Goal: Information Seeking & Learning: Learn about a topic

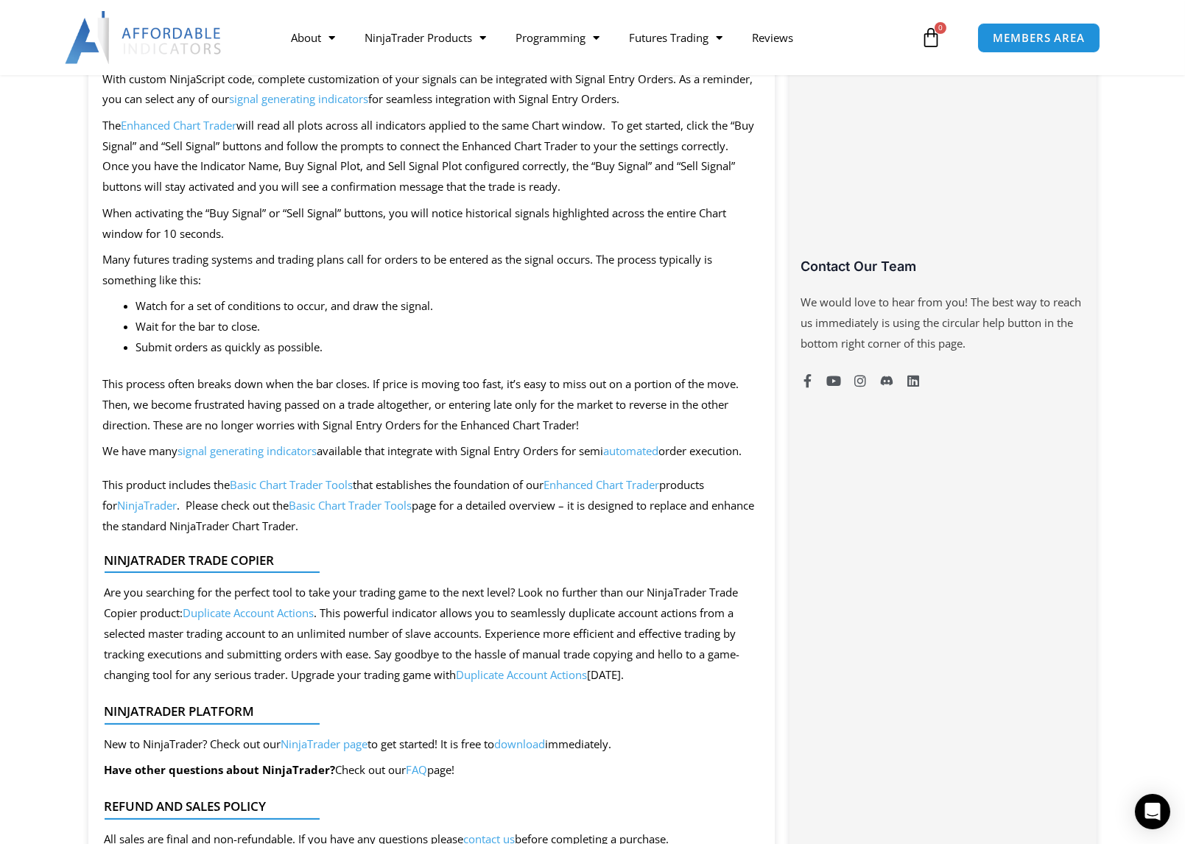
scroll to position [736, 0]
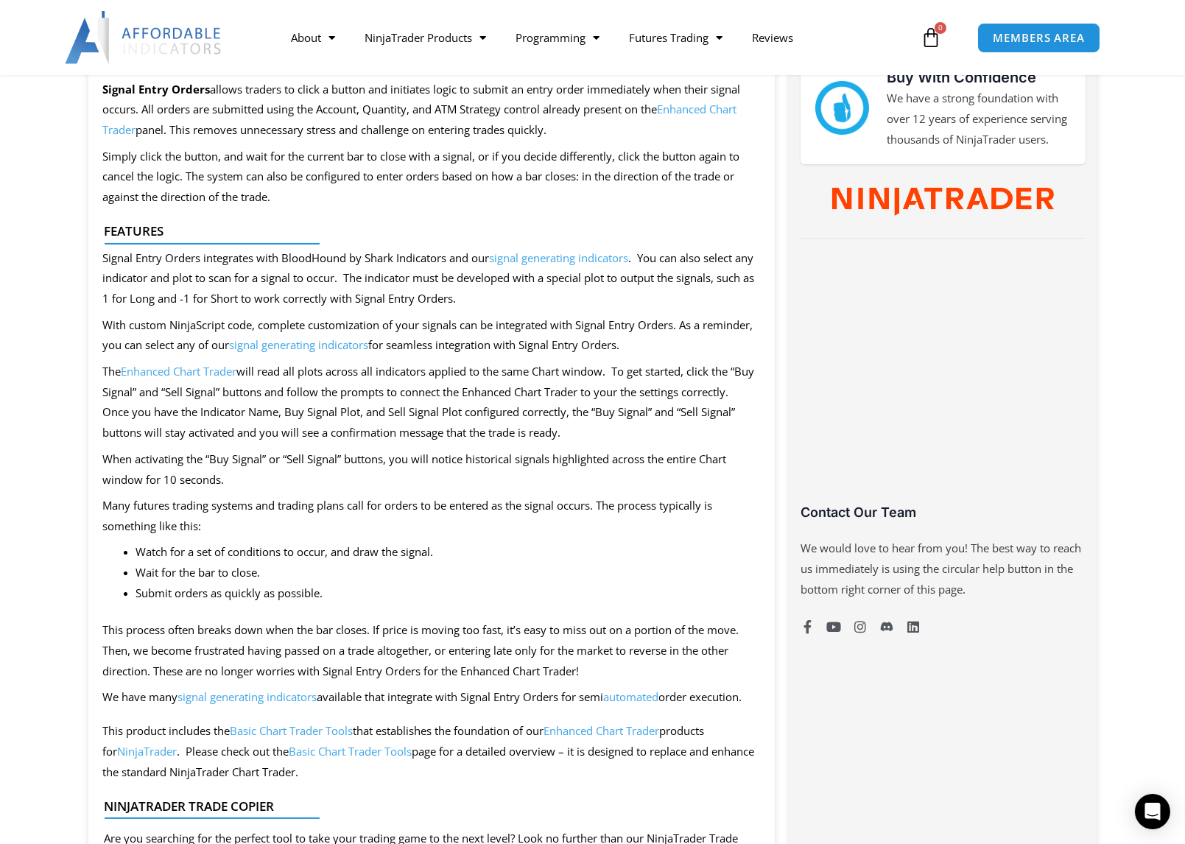
click at [326, 349] on link "signal generating indicators" at bounding box center [299, 344] width 139 height 15
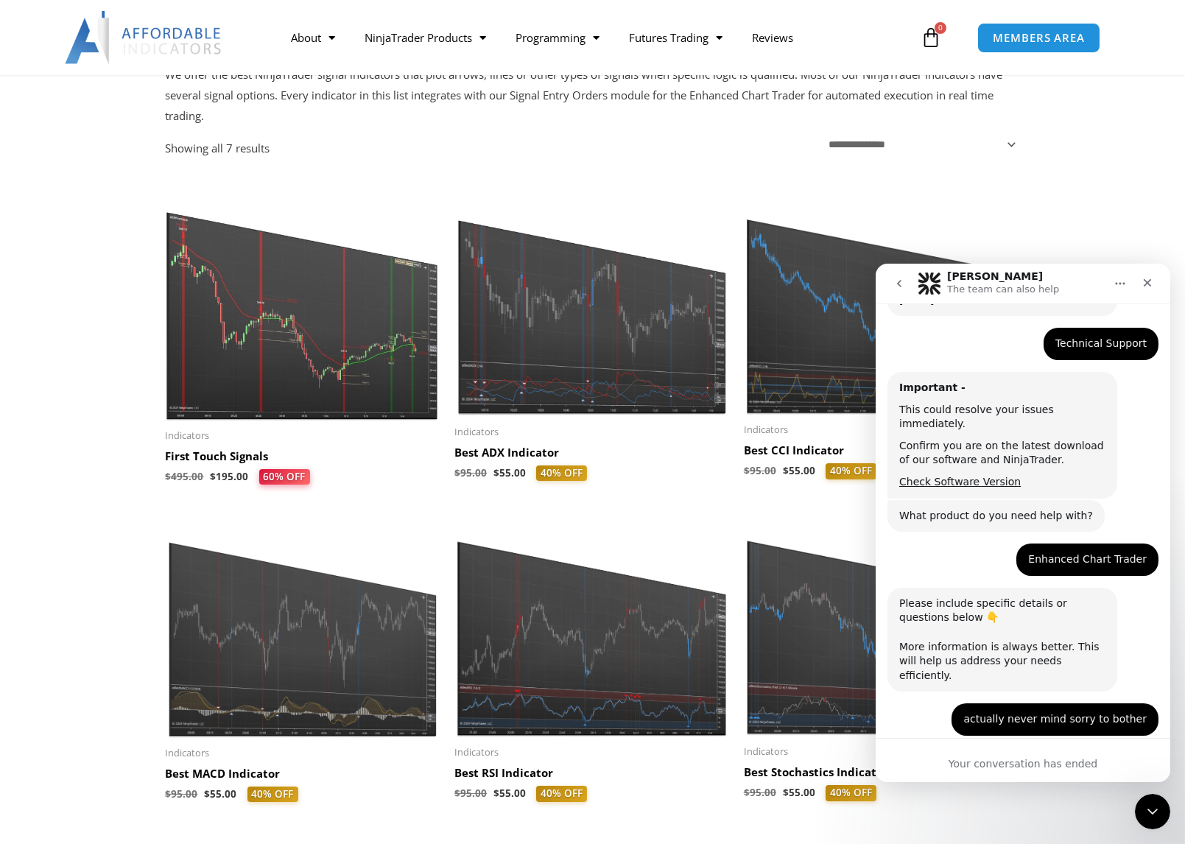
scroll to position [239, 0]
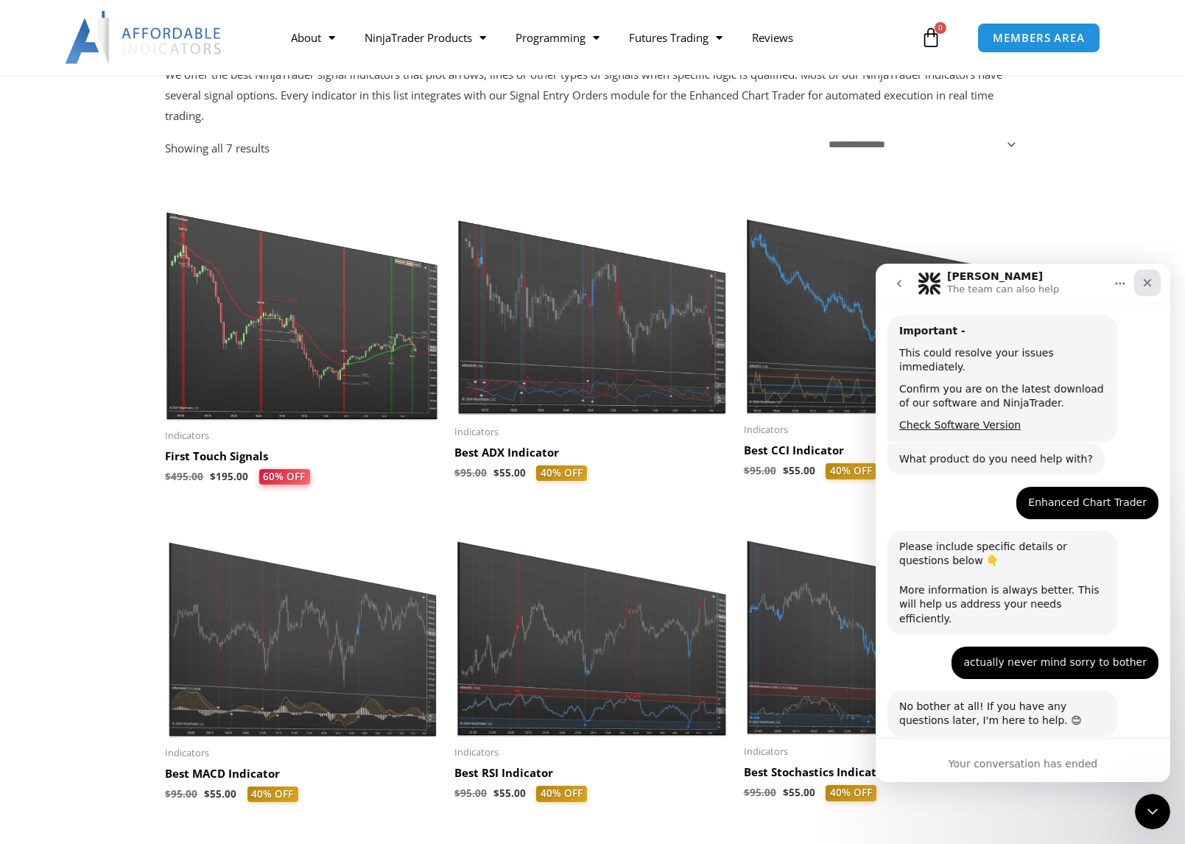
click at [1137, 281] on div "Close" at bounding box center [1147, 282] width 27 height 27
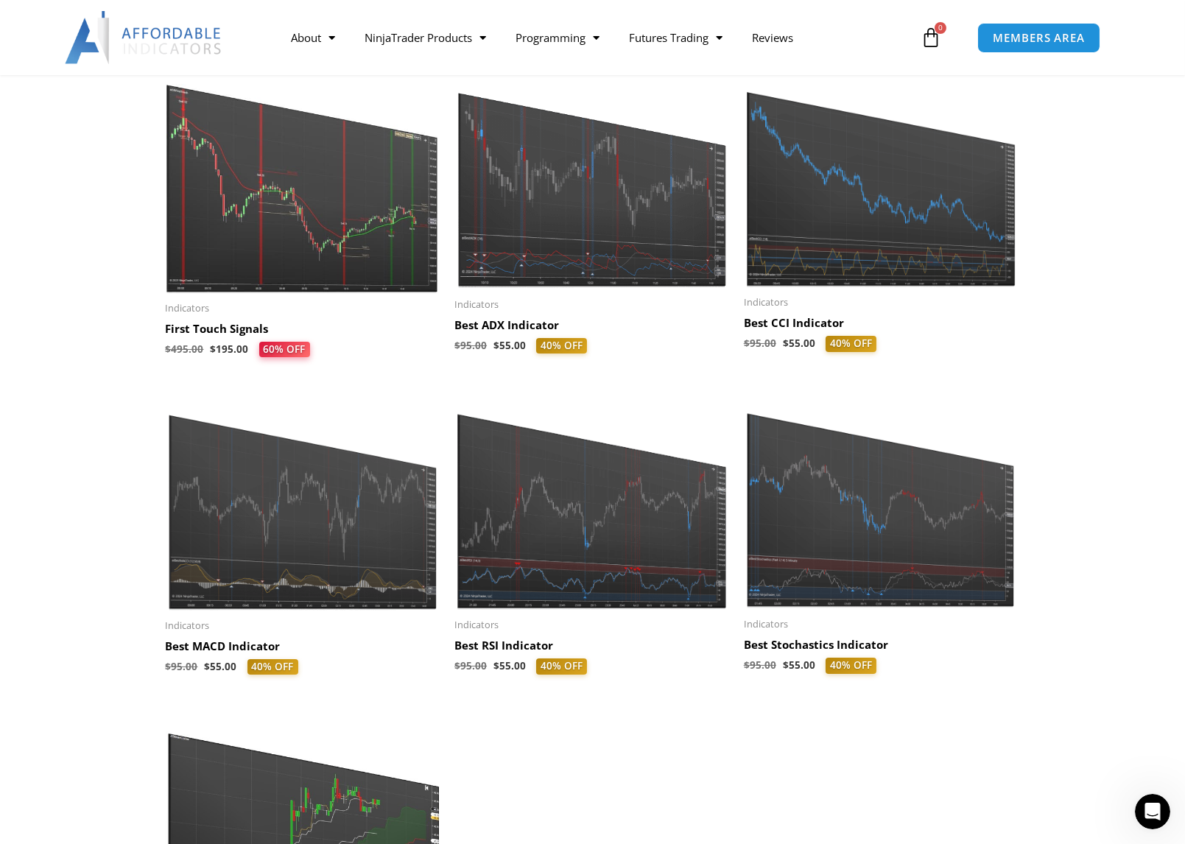
scroll to position [0, 0]
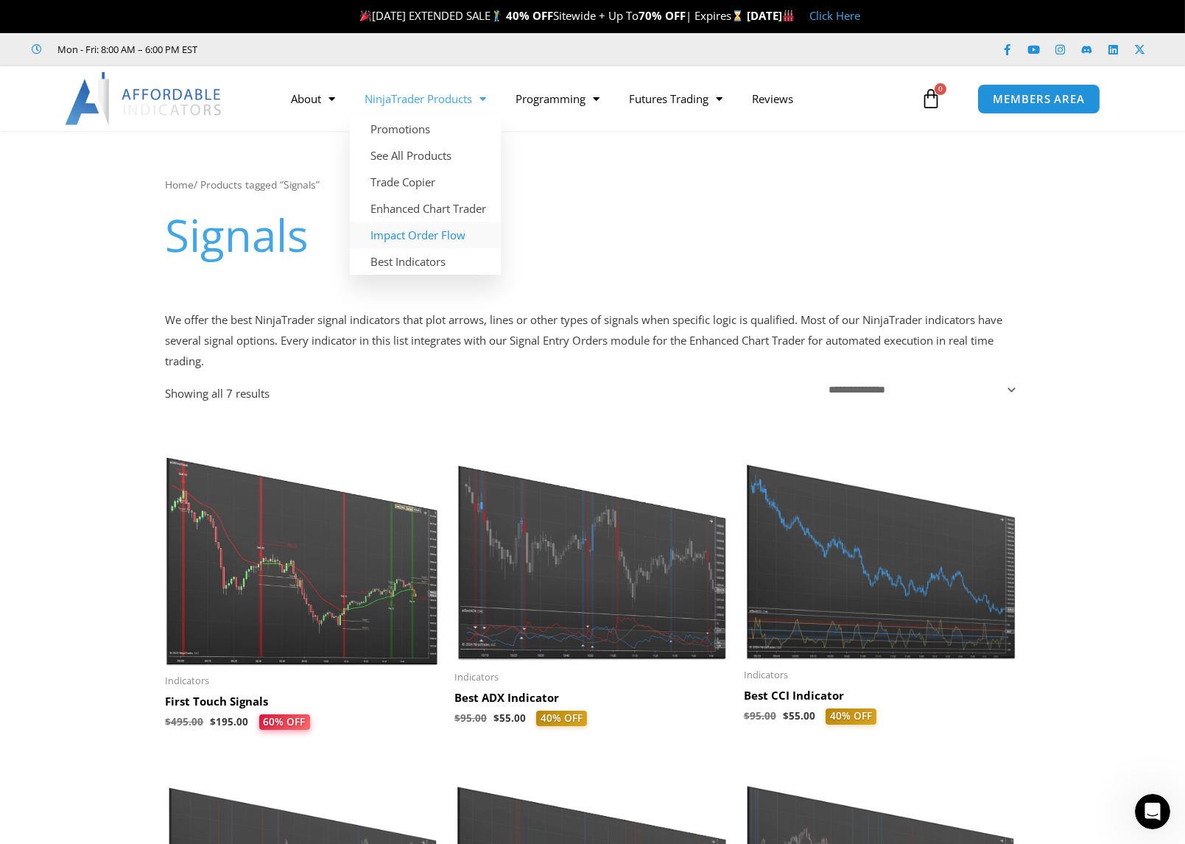
click at [404, 236] on link "Impact Order Flow" at bounding box center [425, 235] width 151 height 27
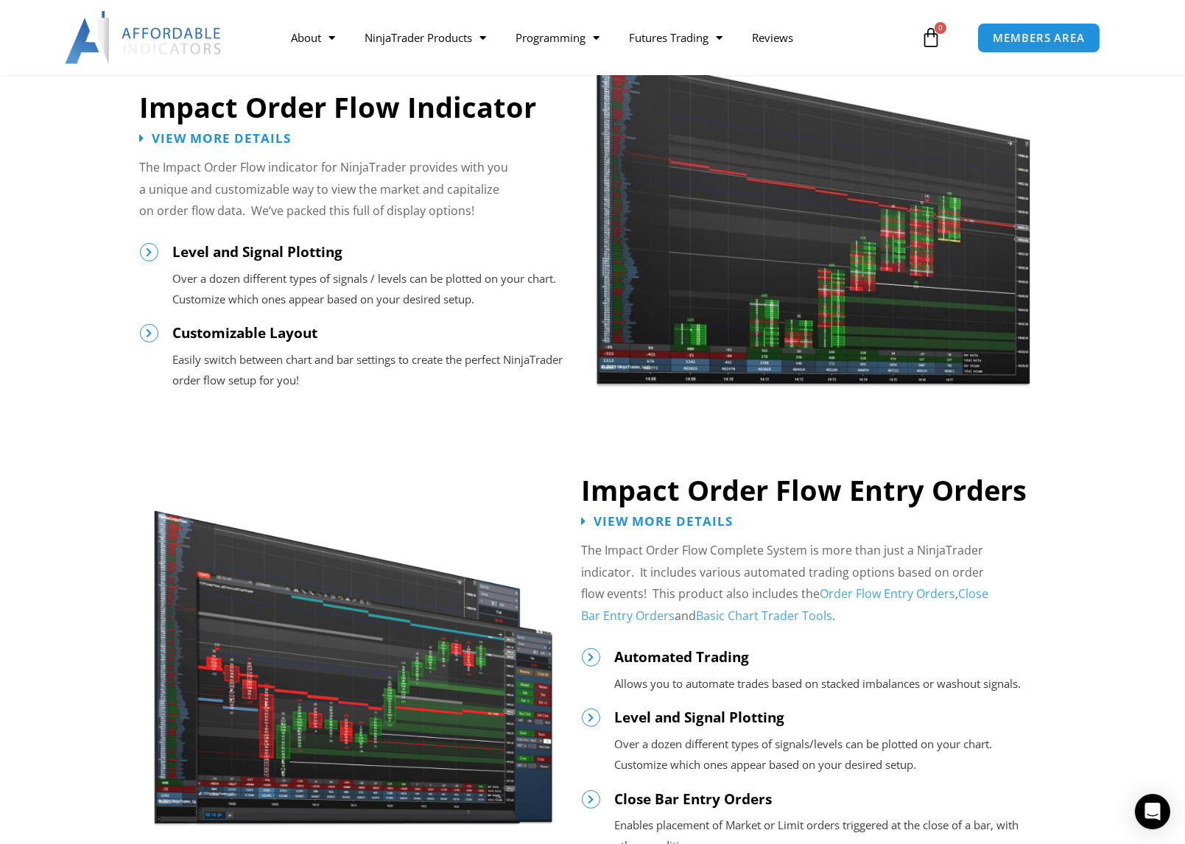
scroll to position [1472, 0]
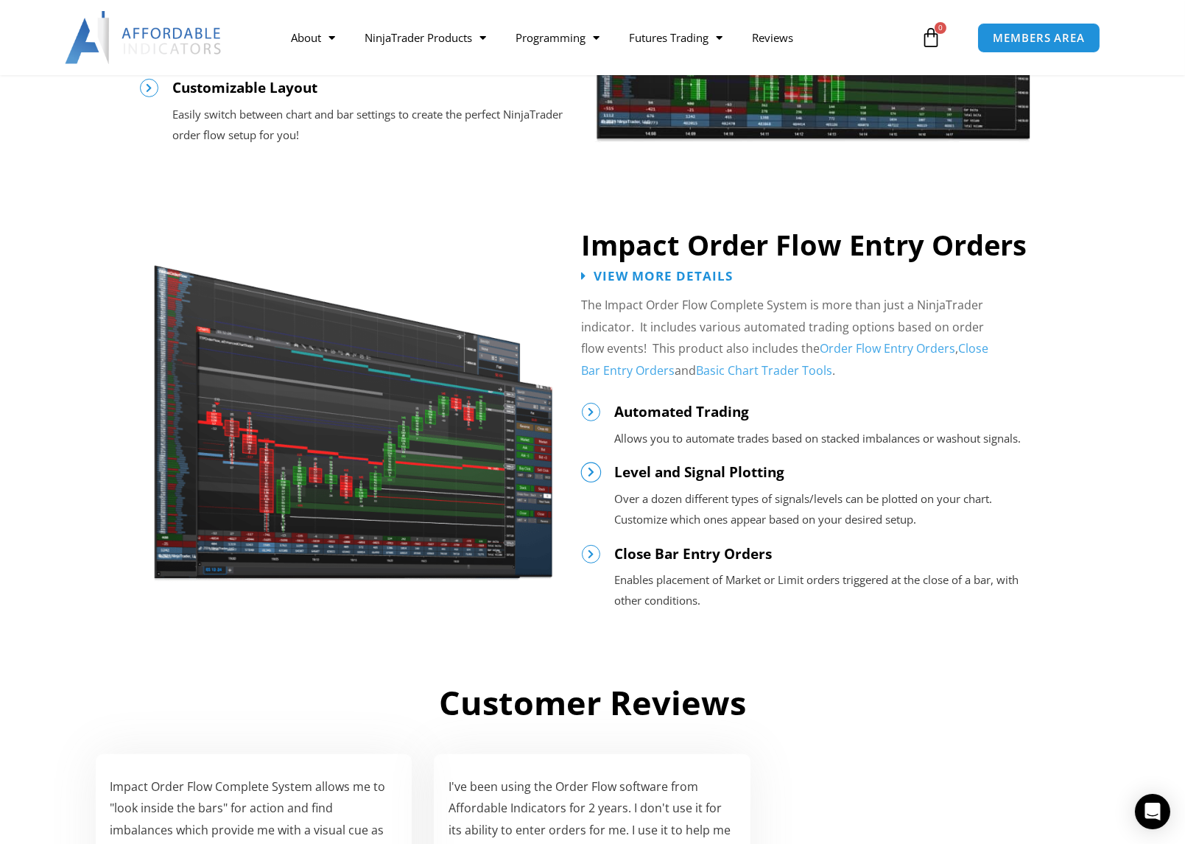
click at [587, 469] on icon at bounding box center [591, 473] width 10 height 10
click at [678, 481] on div "Level and Signal Plotting Over a dozen different types of signals/levels can be…" at bounding box center [830, 496] width 431 height 66
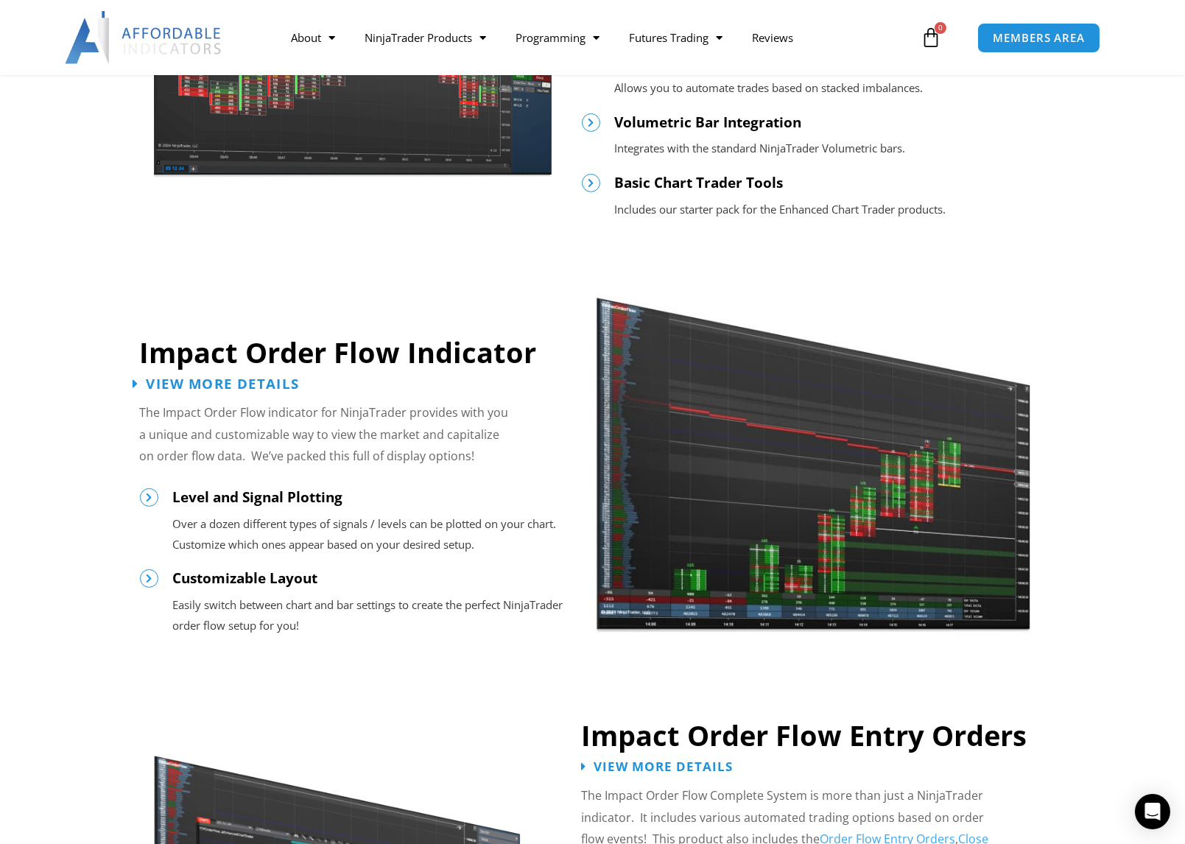
click at [186, 389] on span "View More Details" at bounding box center [222, 383] width 153 height 14
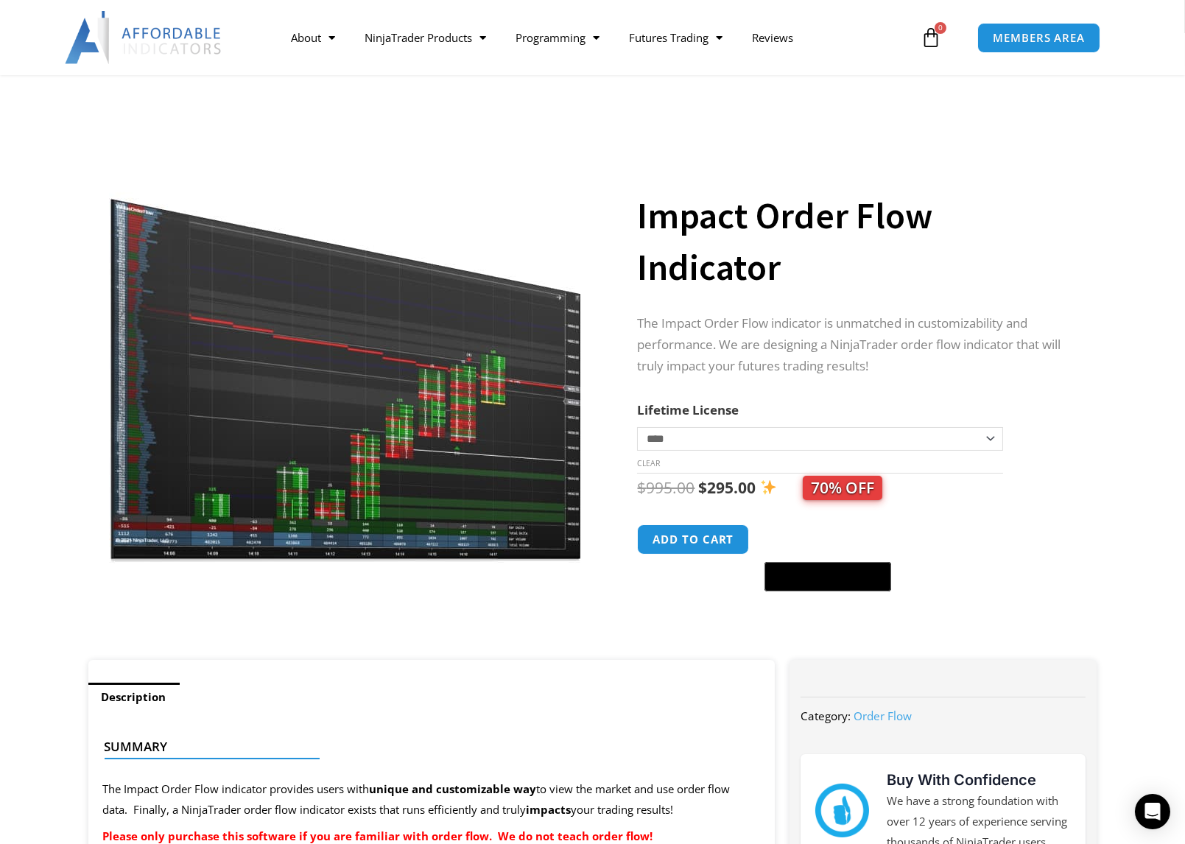
scroll to position [245, 0]
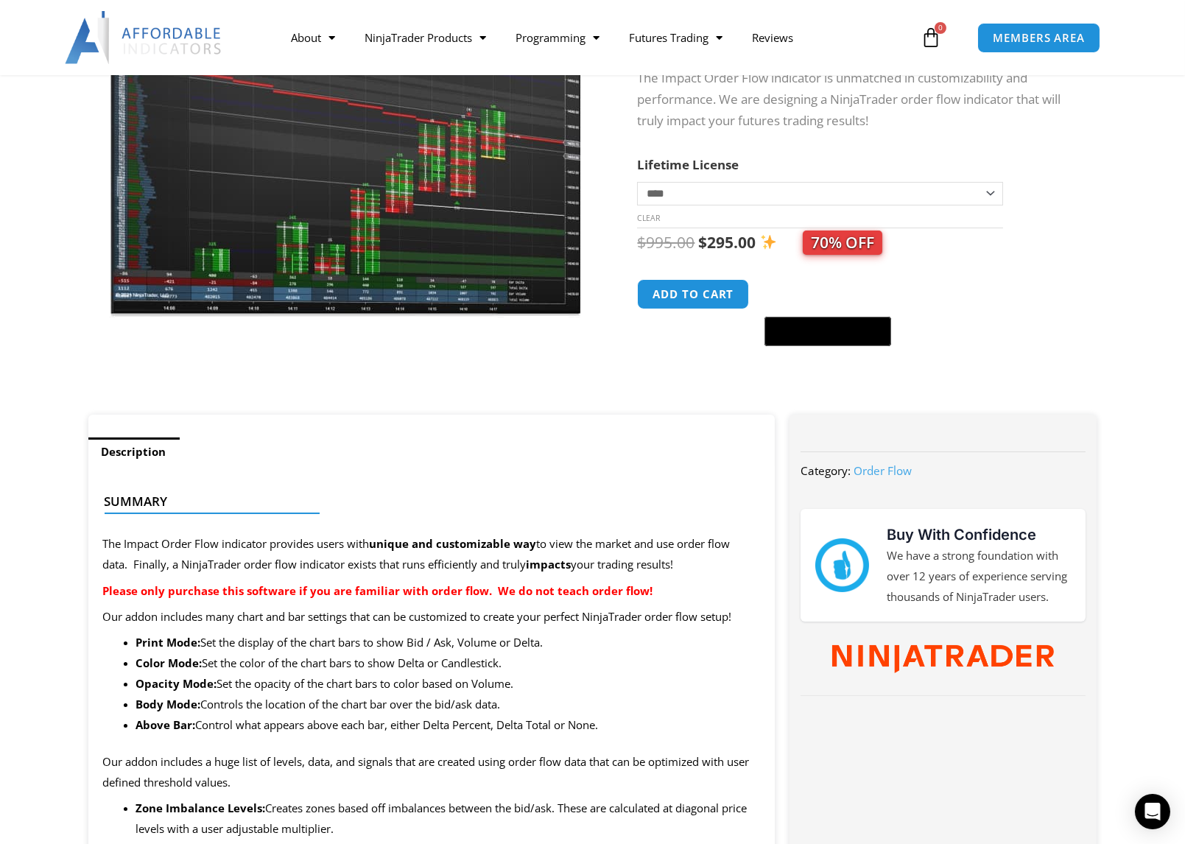
click at [515, 220] on img at bounding box center [346, 115] width 474 height 407
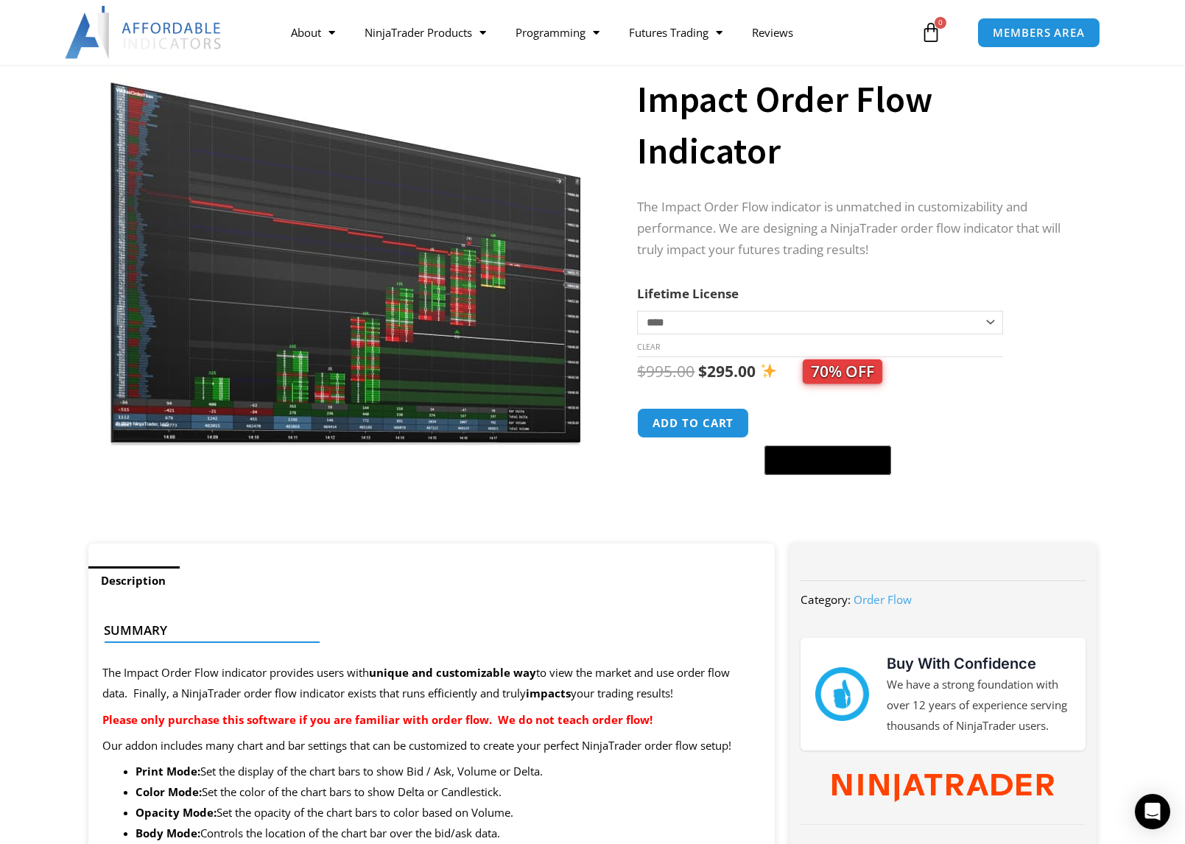
scroll to position [0, 0]
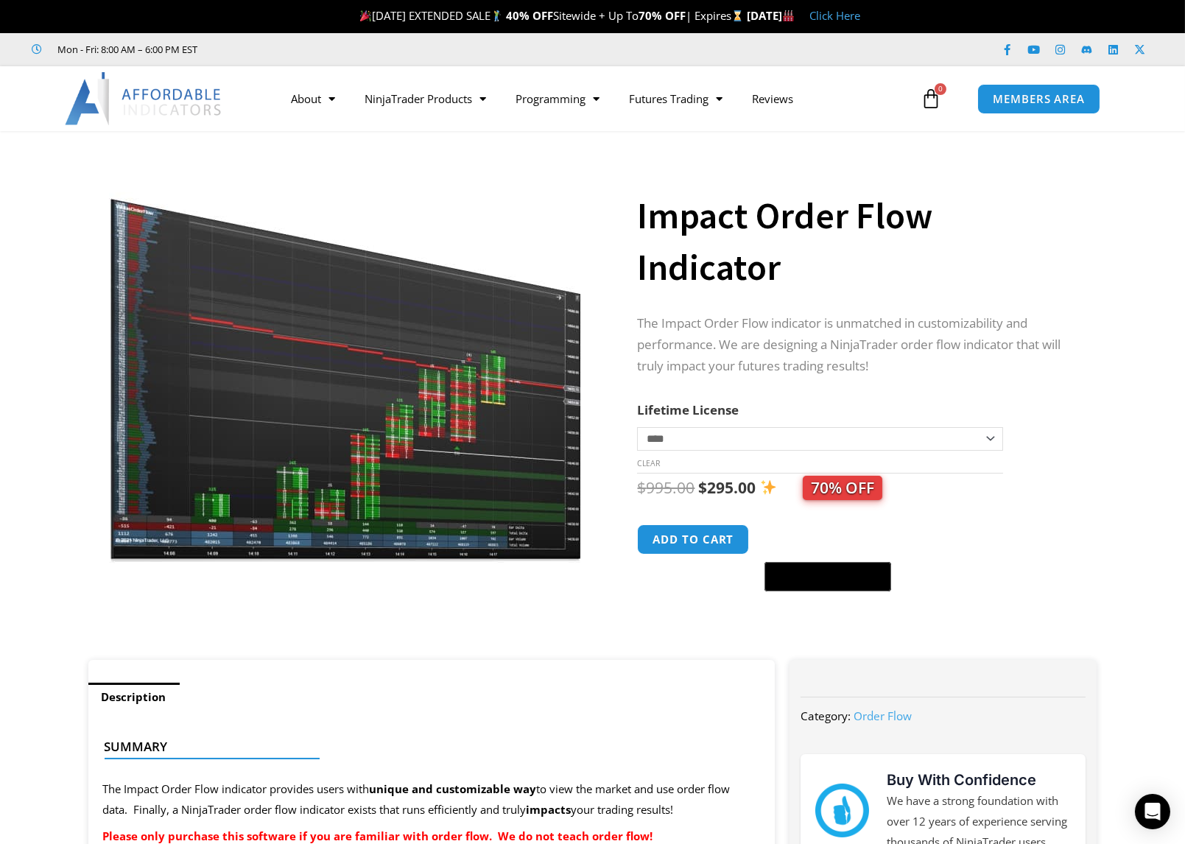
click at [403, 436] on img at bounding box center [346, 360] width 474 height 407
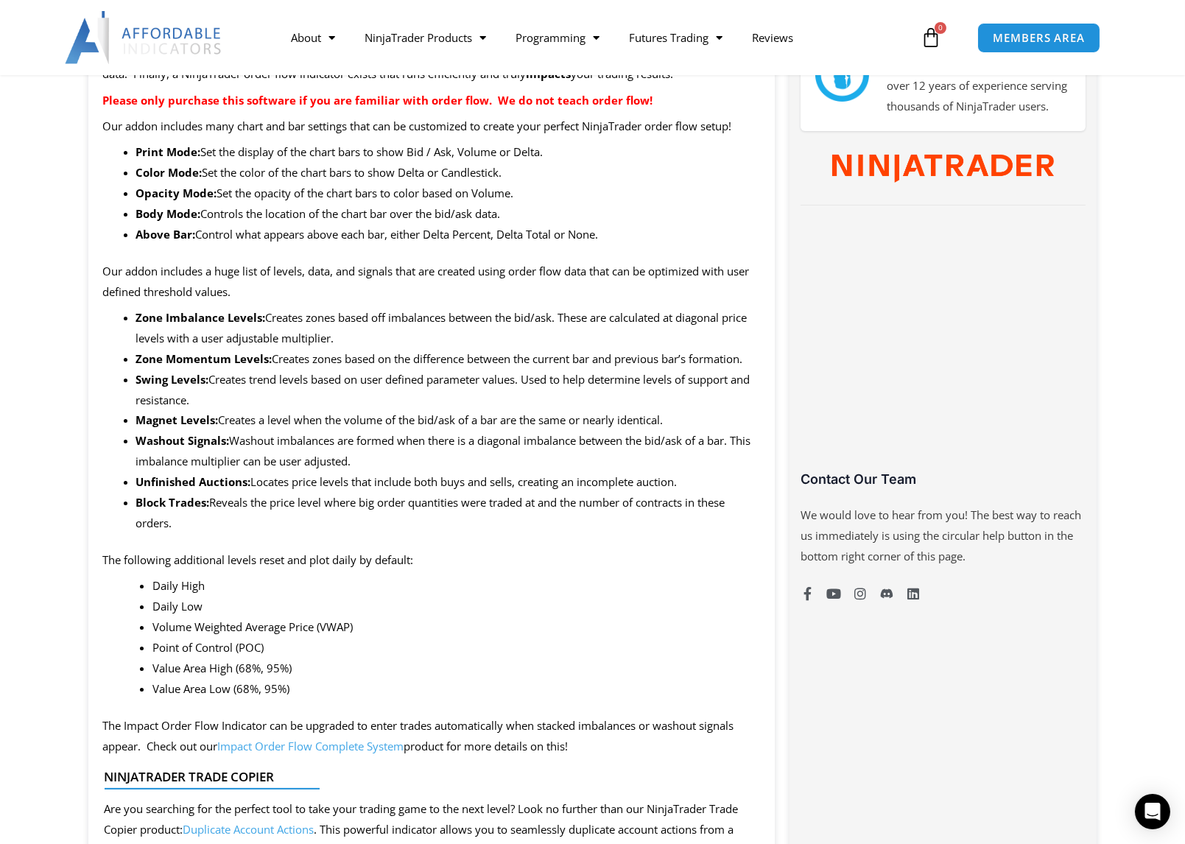
scroll to position [982, 0]
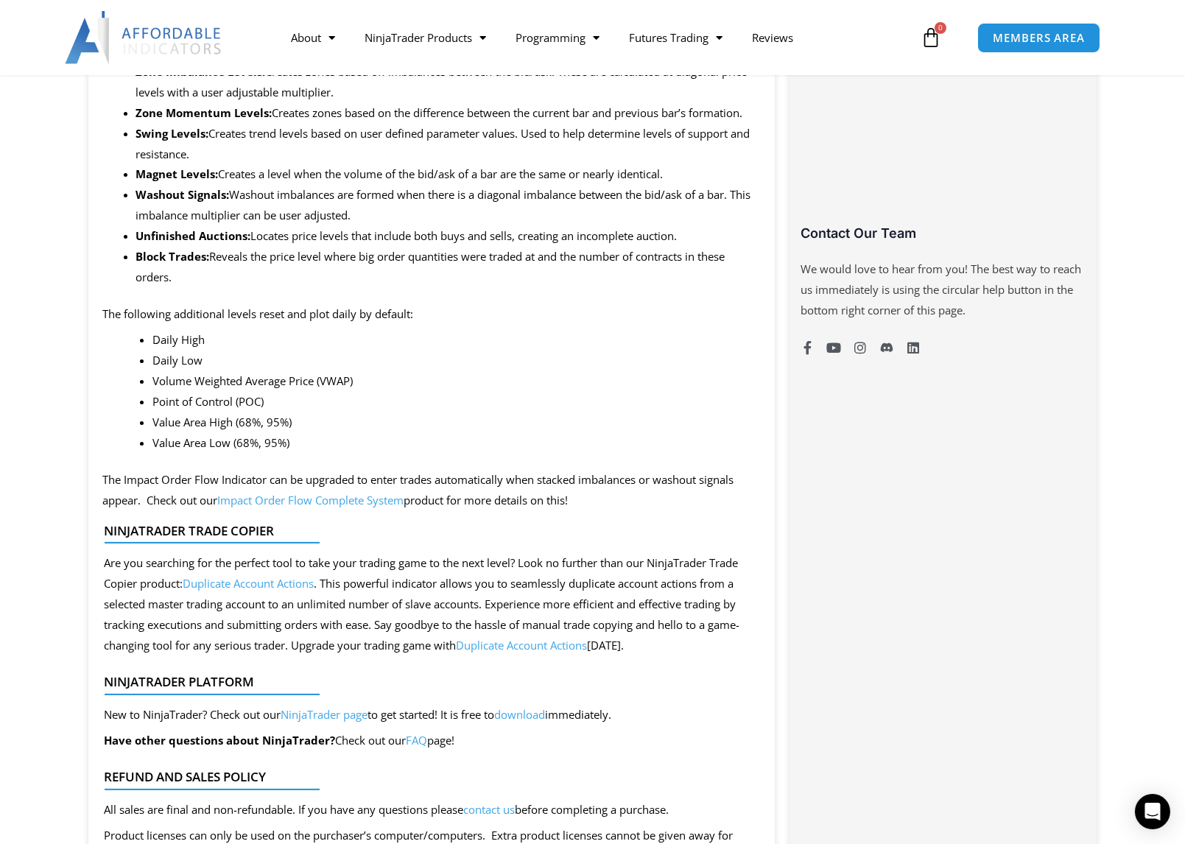
click at [247, 503] on link "Impact Order Flow Complete System" at bounding box center [311, 500] width 186 height 15
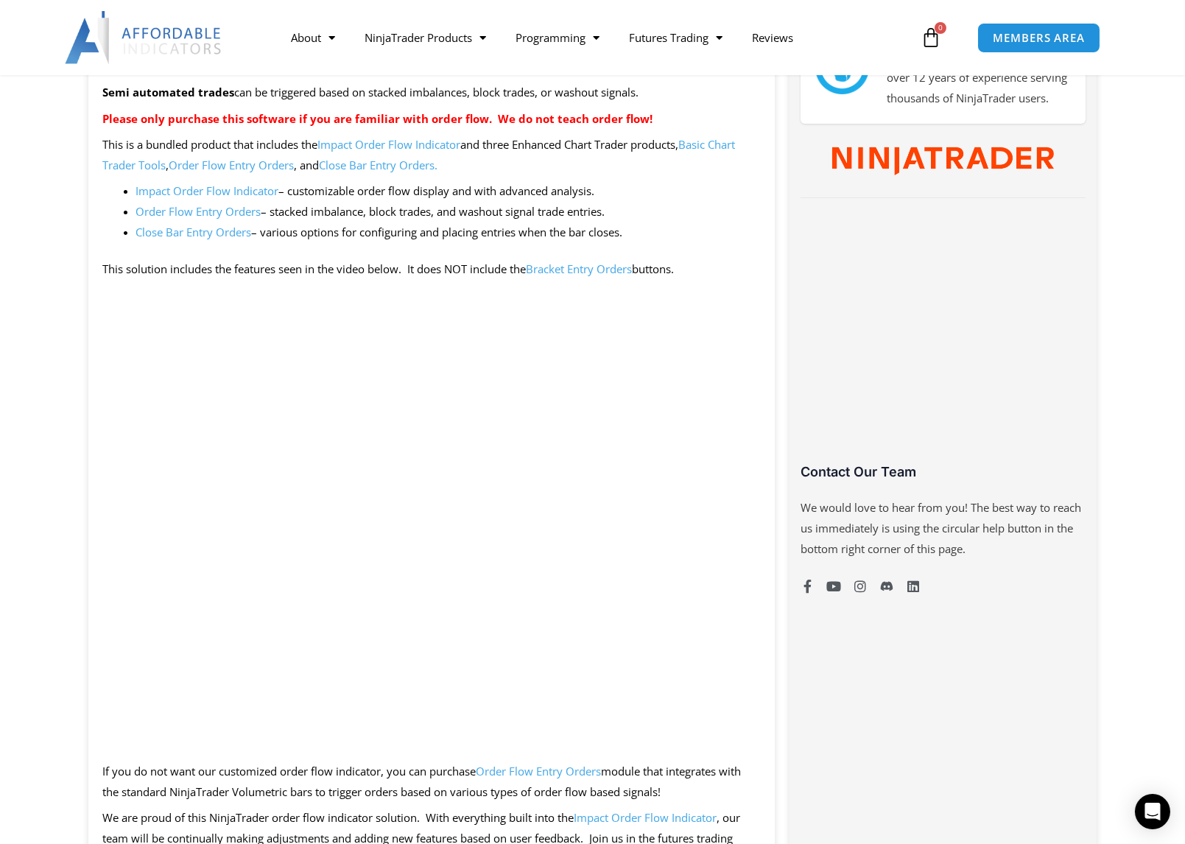
scroll to position [982, 0]
